Goal: Use online tool/utility: Utilize a website feature to perform a specific function

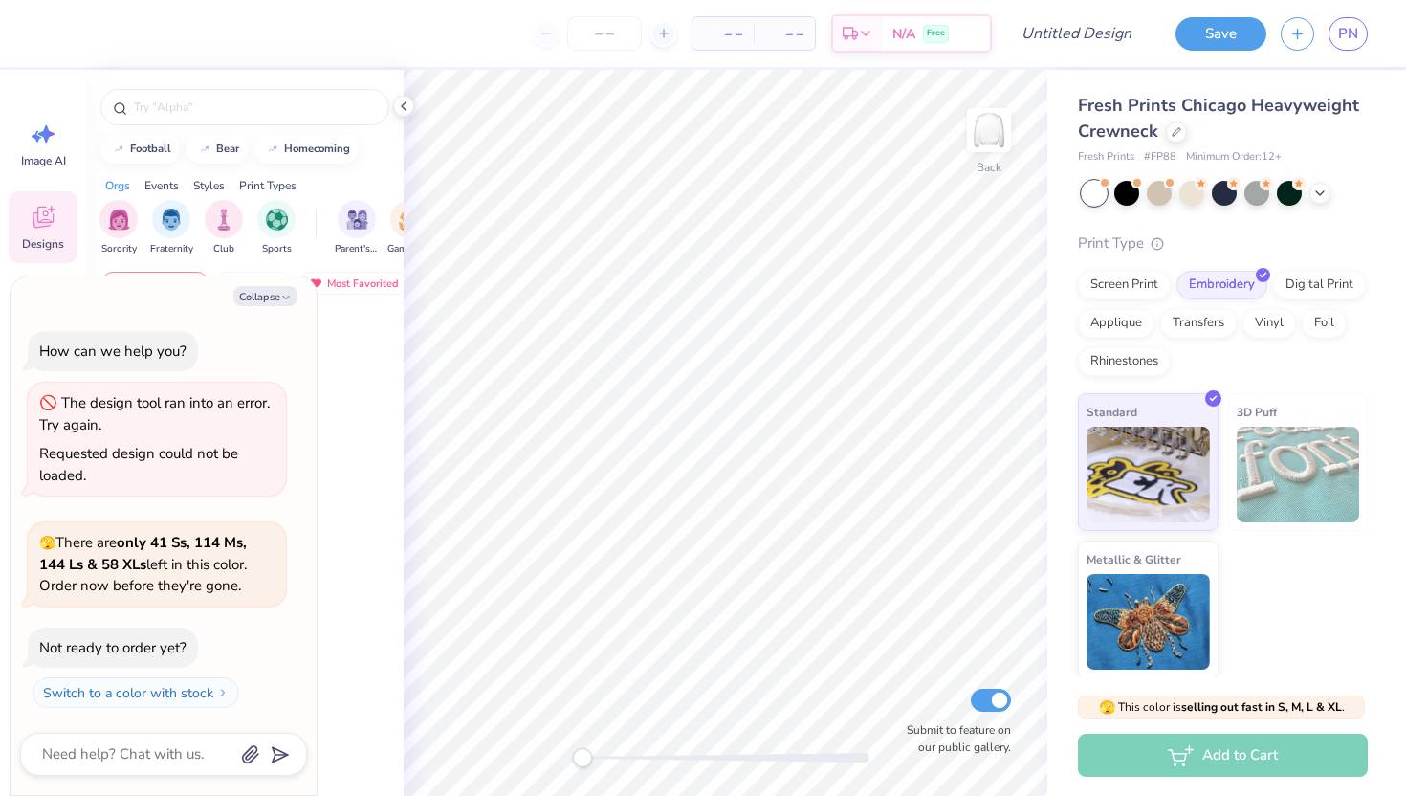
scroll to position [48, 0]
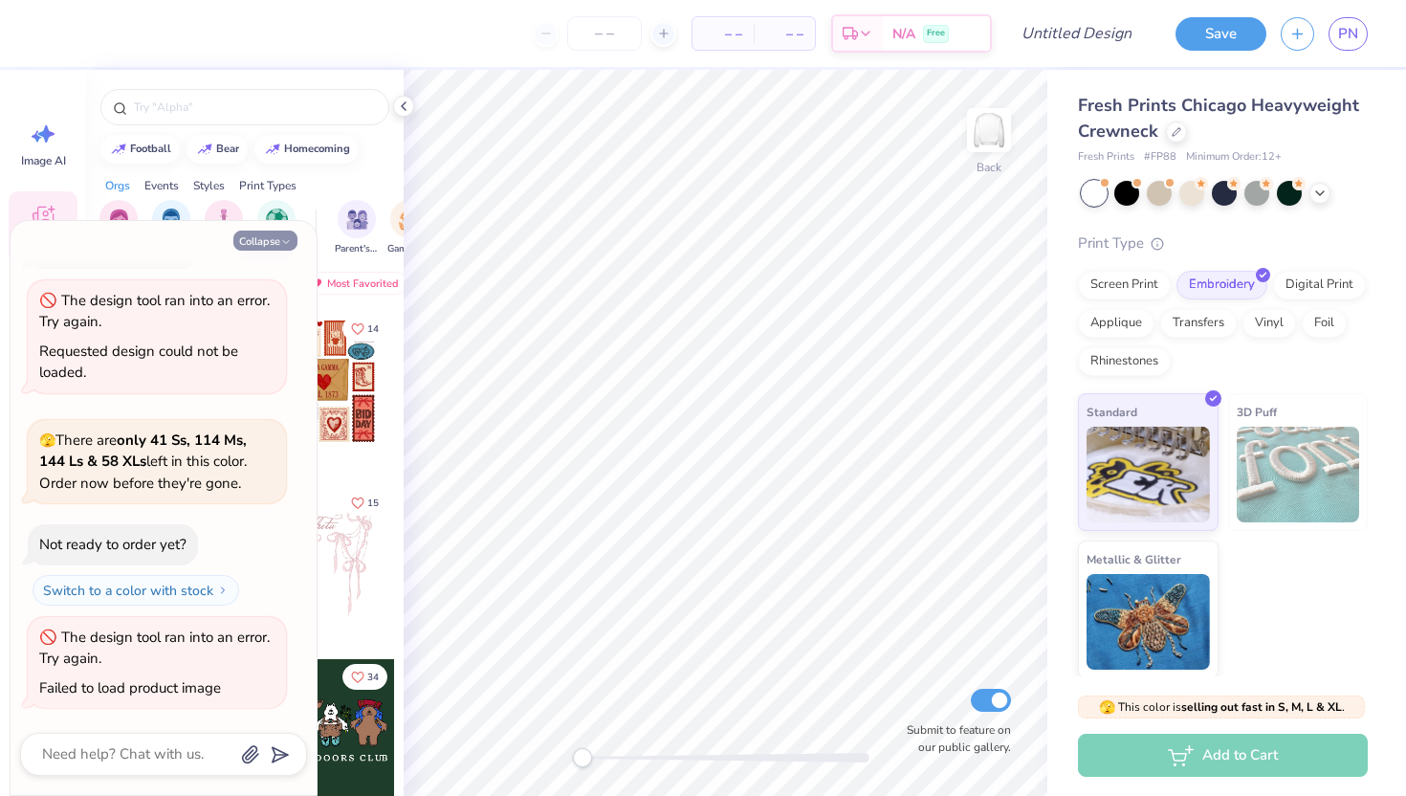
click at [262, 234] on button "Collapse" at bounding box center [265, 240] width 64 height 20
type textarea "x"
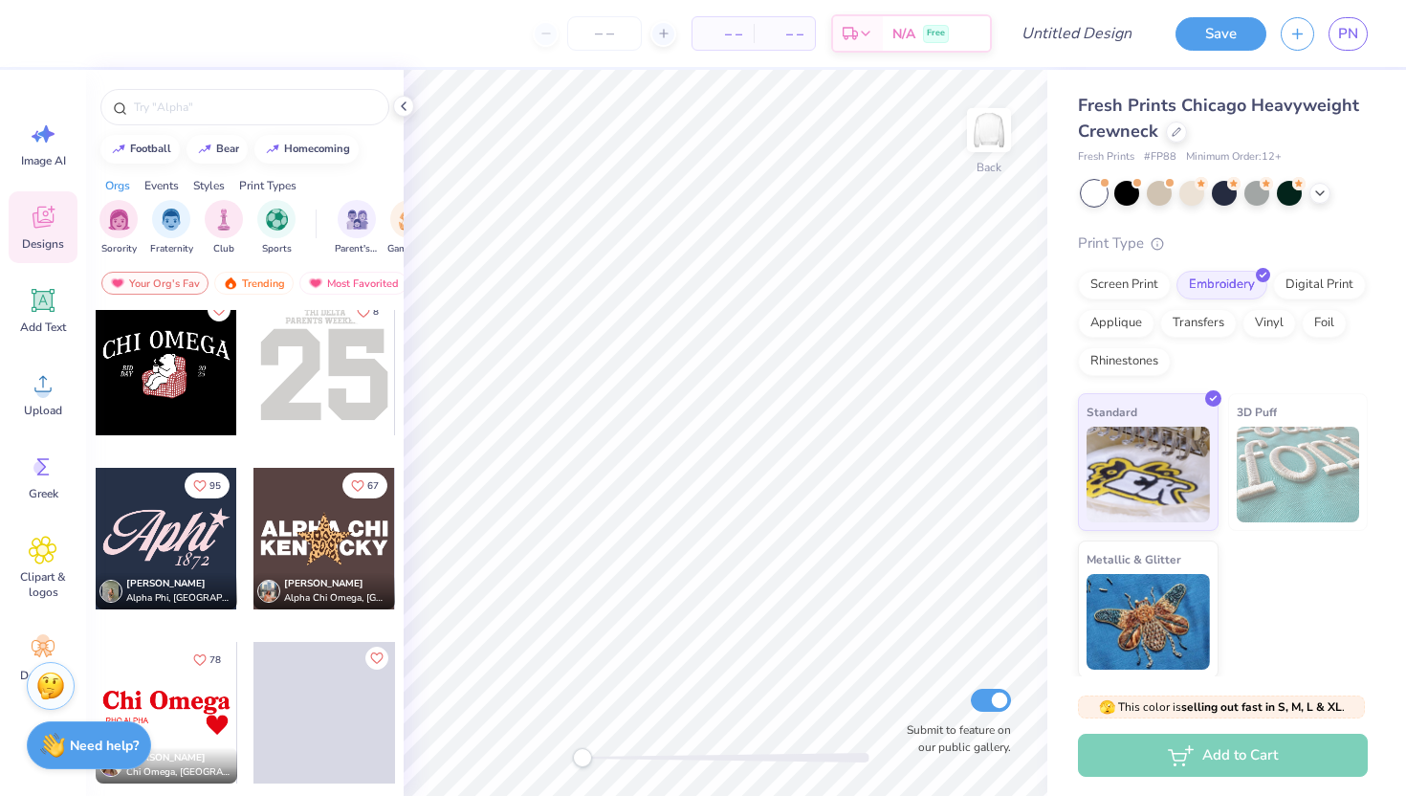
scroll to position [5933, 0]
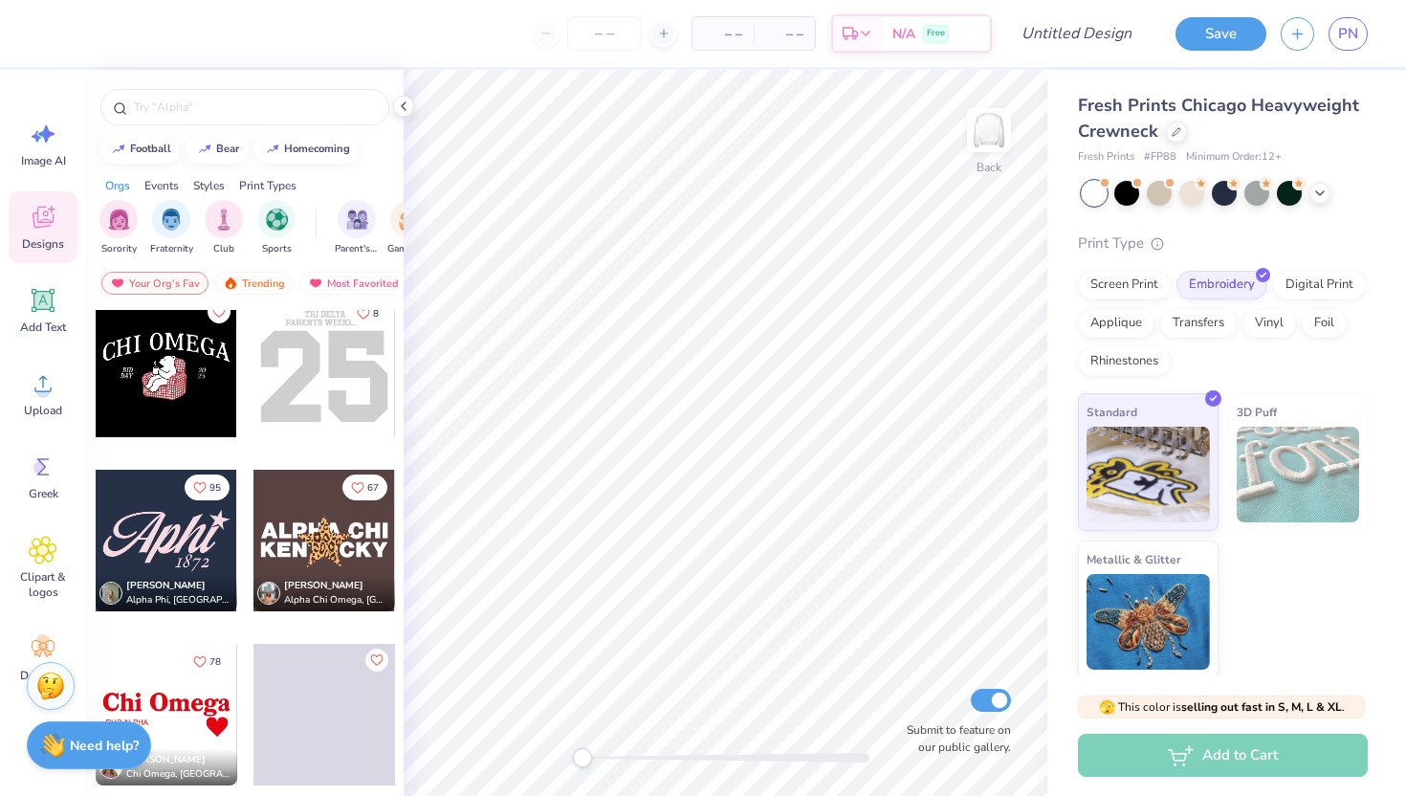
click at [185, 559] on div at bounding box center [167, 541] width 142 height 142
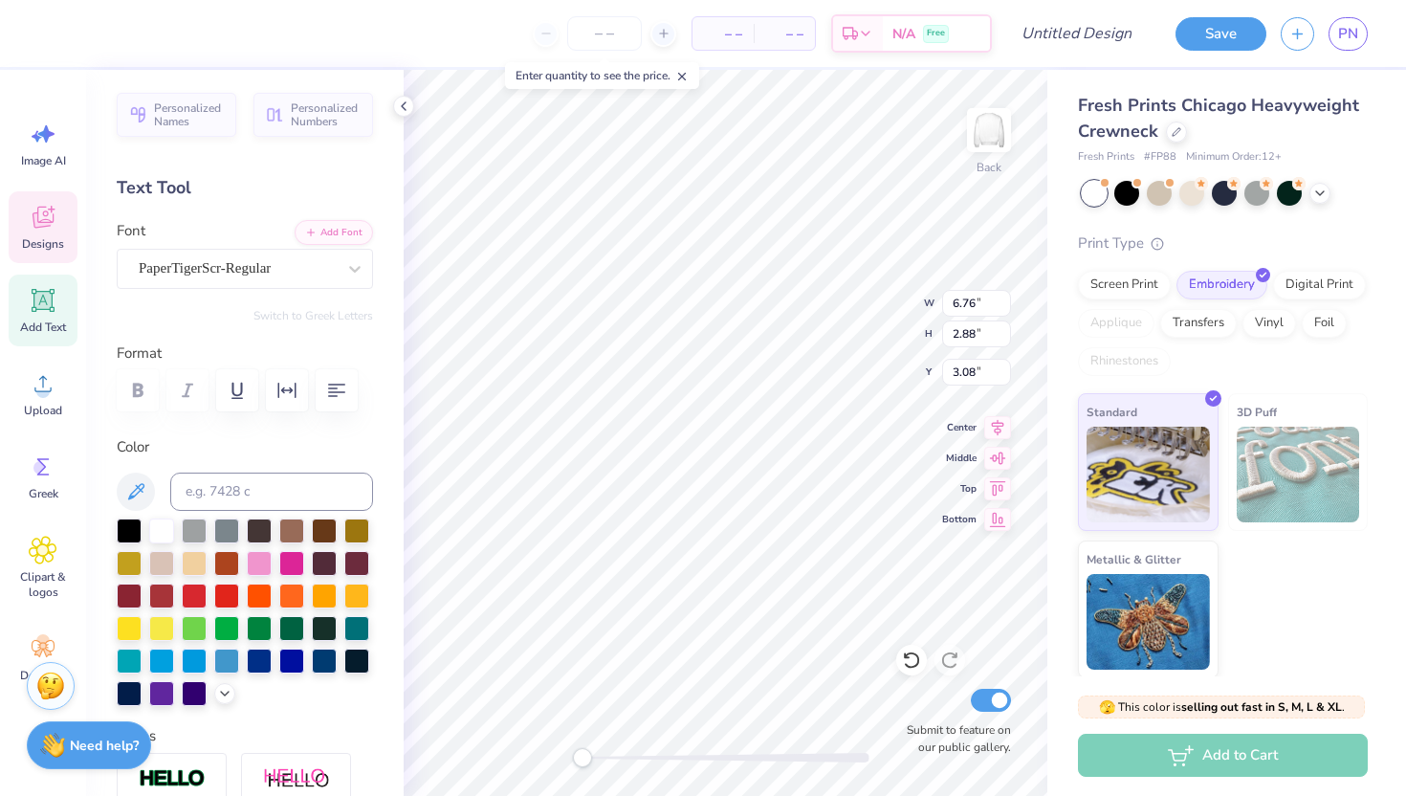
type textarea "SION"
type input "1.94"
type input "1.00"
type input "5.56"
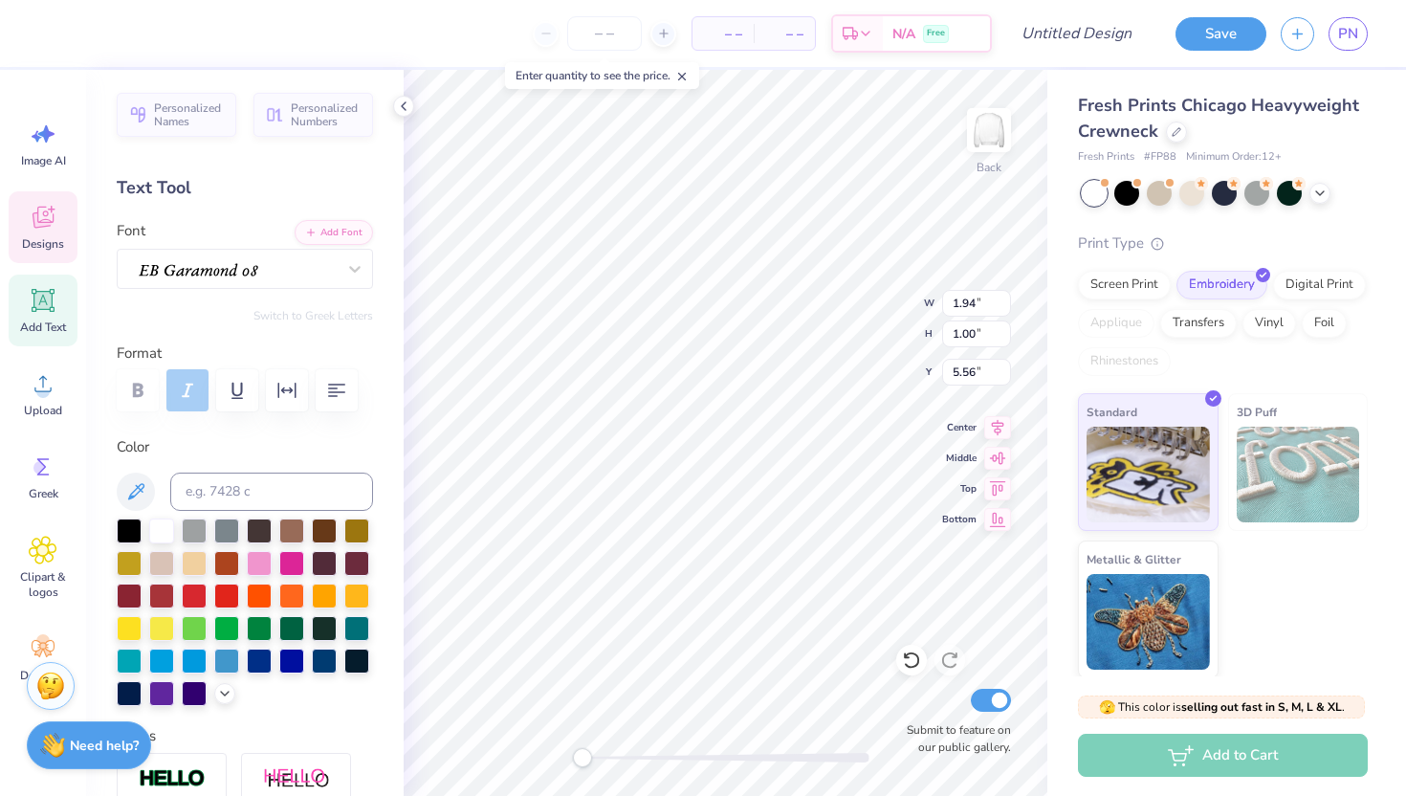
scroll to position [0, 2]
type textarea "EST. 1912"
click at [286, 557] on div at bounding box center [291, 561] width 25 height 25
click at [134, 535] on div at bounding box center [129, 528] width 25 height 25
